Goal: Information Seeking & Learning: Learn about a topic

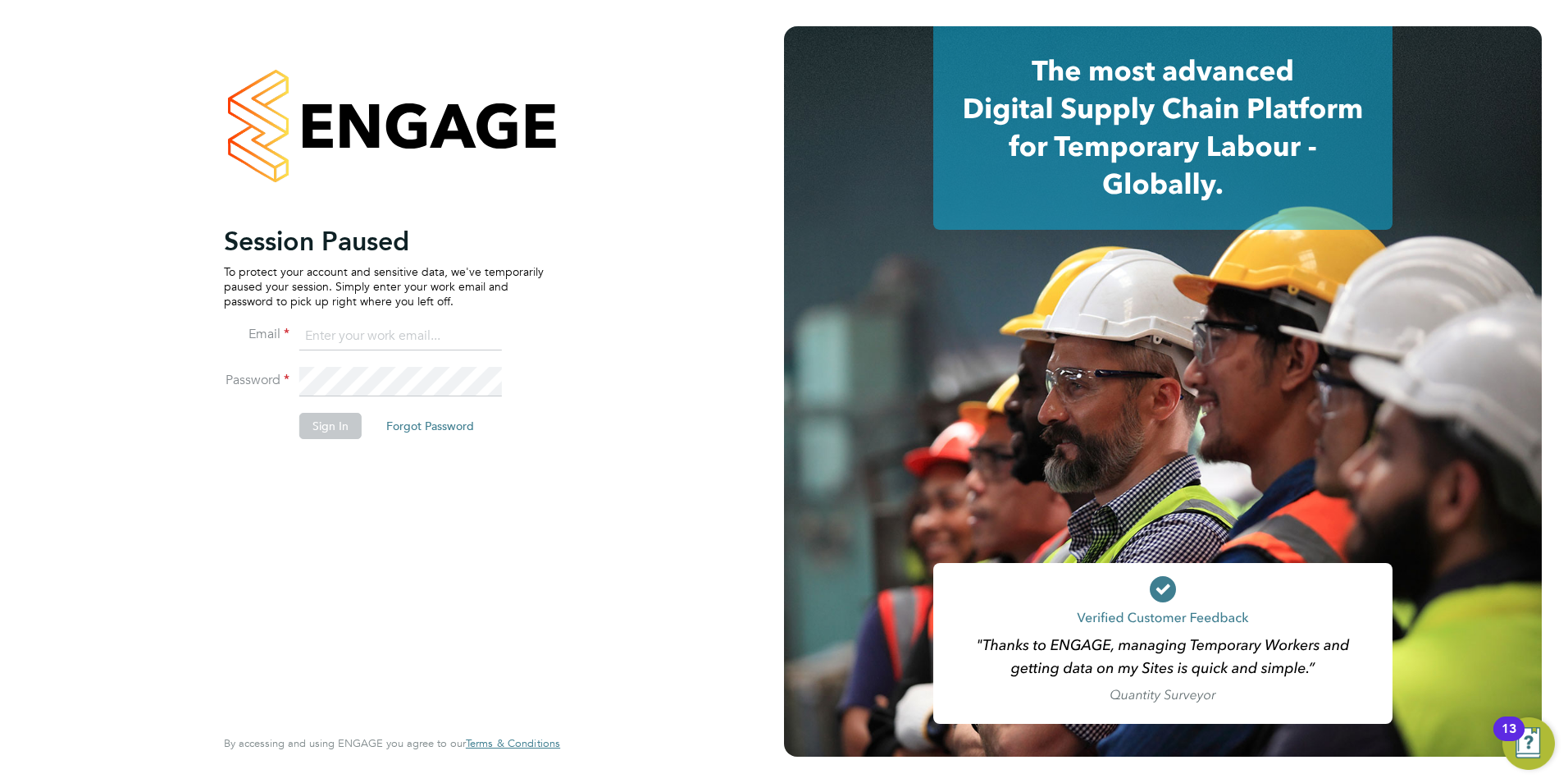
type input "jack.baron@HunterEducation.co.uk"
click at [325, 430] on button "Sign In" at bounding box center [330, 425] width 63 height 26
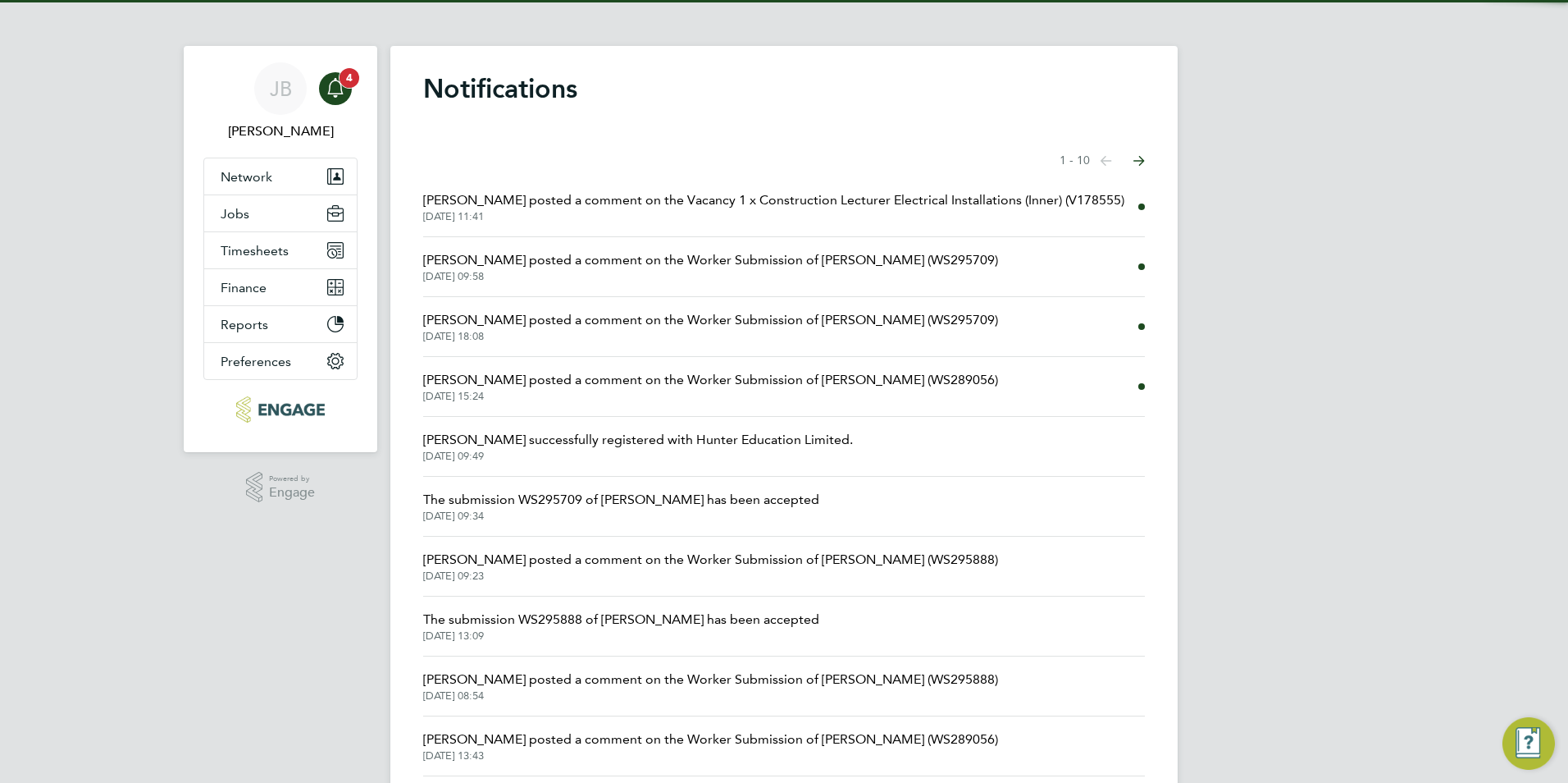
click at [346, 95] on div "Main navigation" at bounding box center [335, 88] width 33 height 33
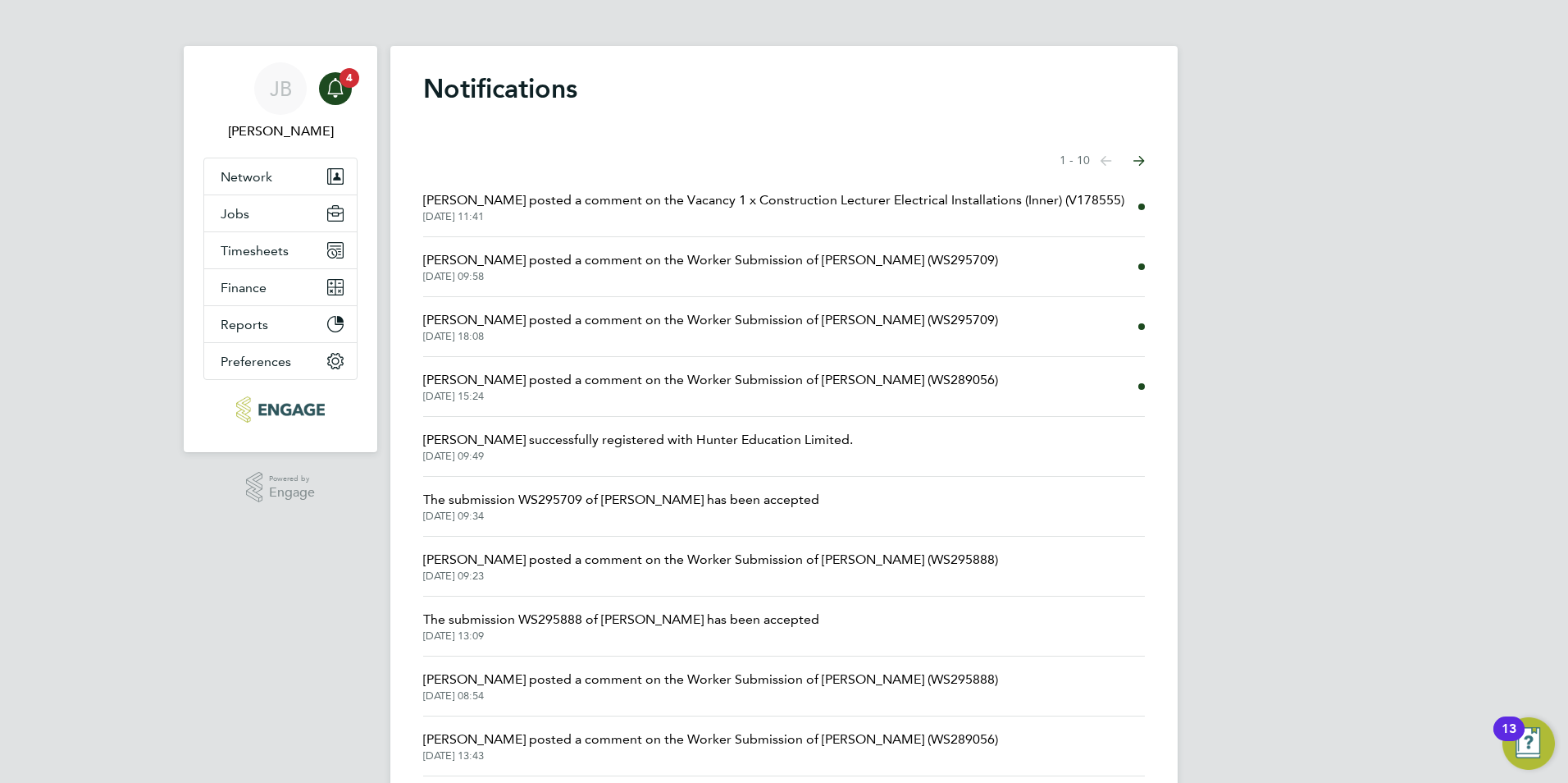
click at [978, 207] on span "[PERSON_NAME] posted a comment on the Vacancy 1 x Construction Lecturer Electri…" at bounding box center [774, 200] width 701 height 20
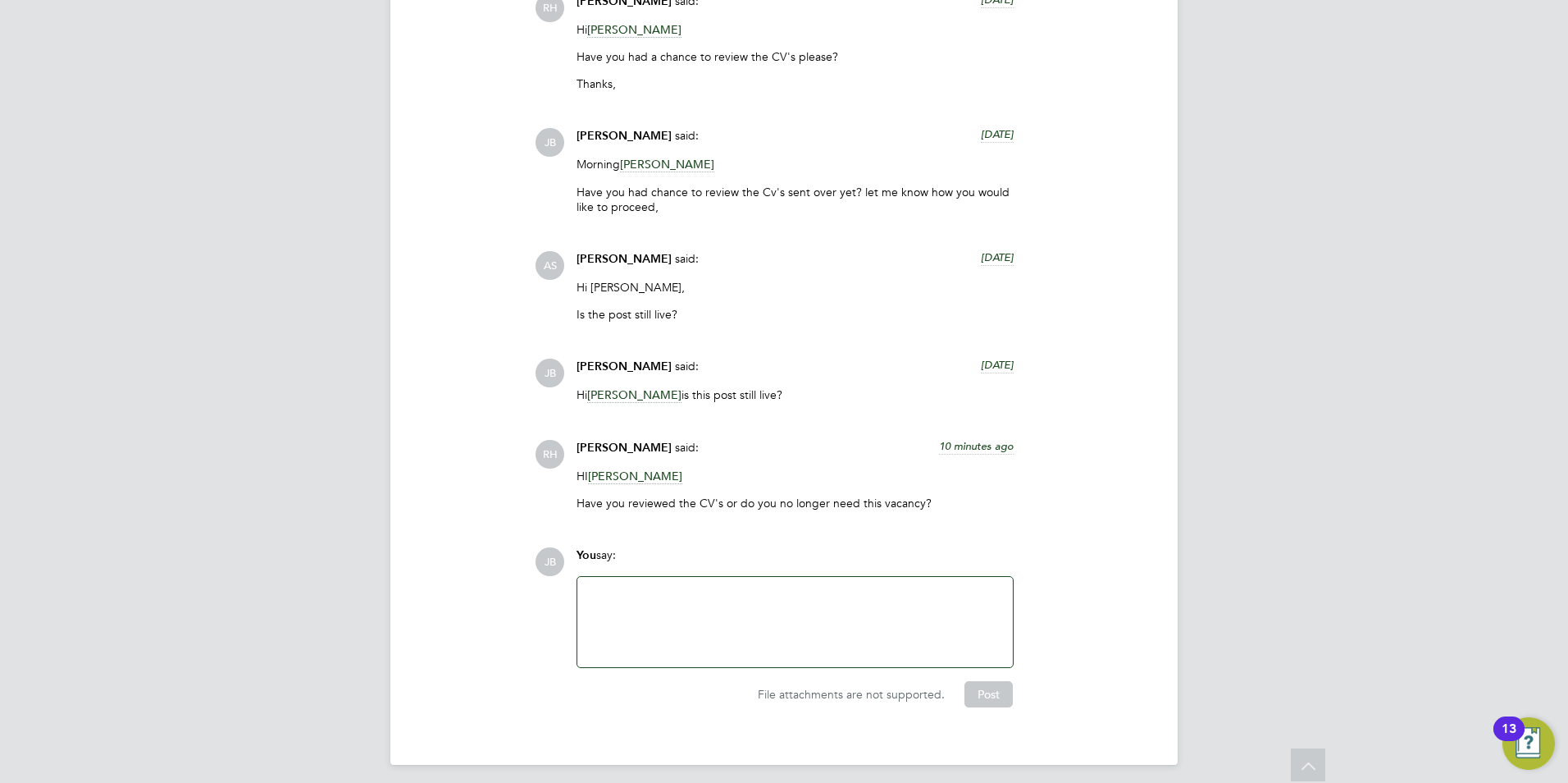
scroll to position [3923, 0]
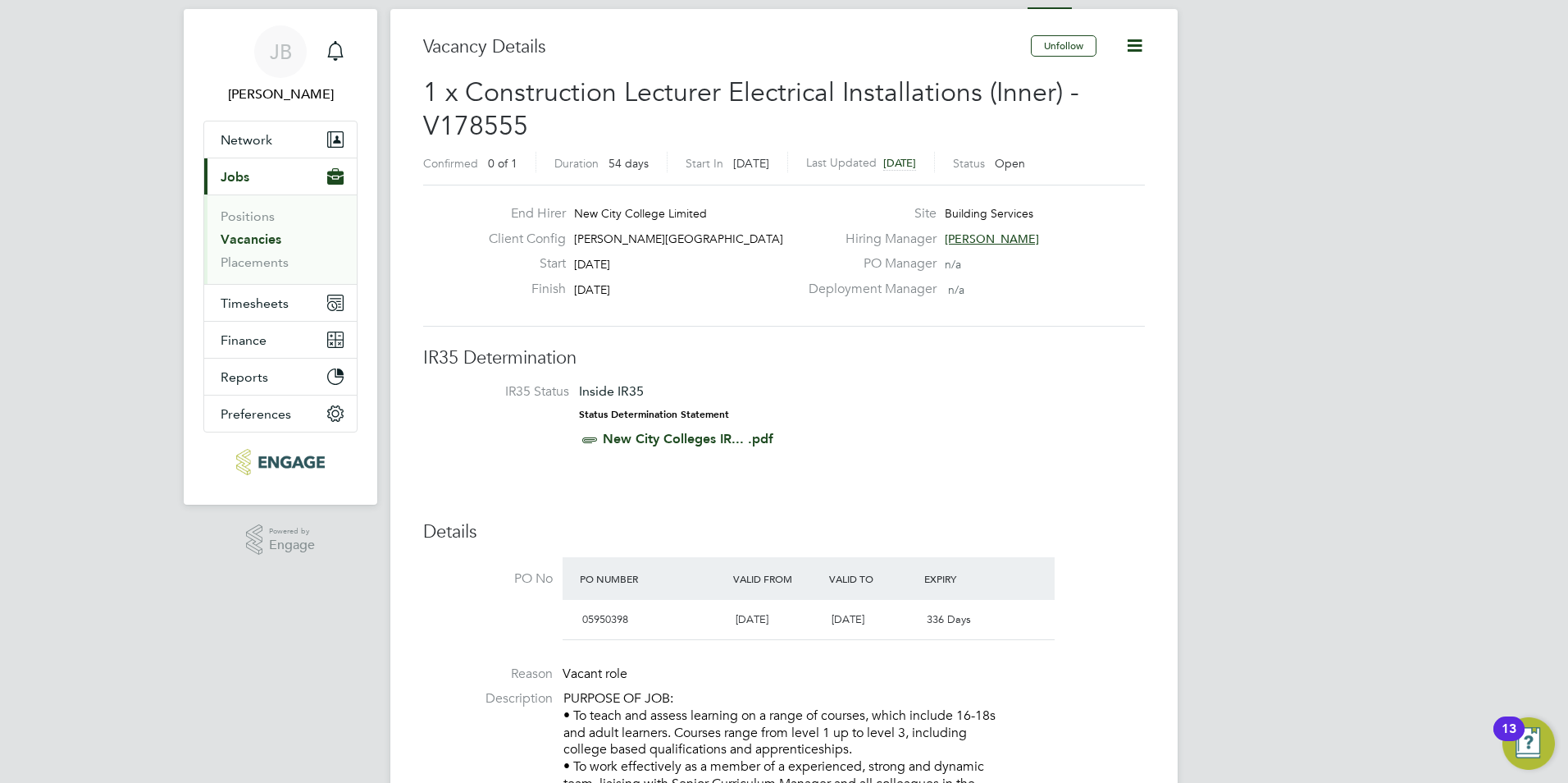
scroll to position [82, 0]
